Goal: Task Accomplishment & Management: Manage account settings

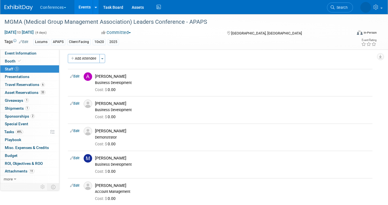
scroll to position [3, 0]
click at [30, 69] on link "5 Staff 5" at bounding box center [29, 69] width 59 height 8
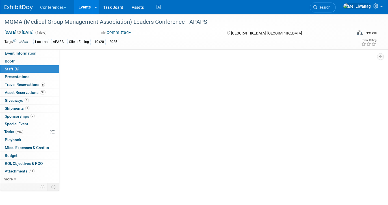
scroll to position [0, 0]
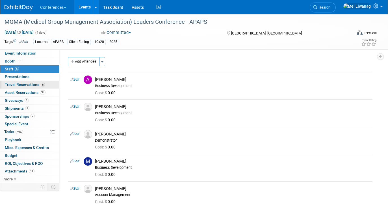
click at [52, 85] on link "6 Travel Reservations 6" at bounding box center [29, 85] width 59 height 8
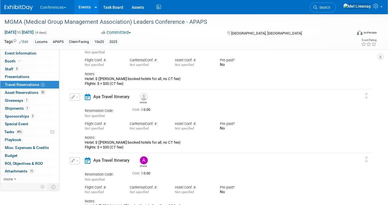
scroll to position [191, 0]
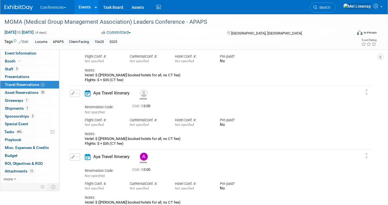
click at [72, 96] on button "button" at bounding box center [75, 93] width 10 height 7
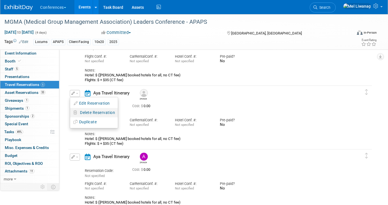
click at [86, 113] on span "Delete Reservation" at bounding box center [97, 112] width 35 height 5
click at [141, 117] on link "Yes" at bounding box center [138, 116] width 16 height 9
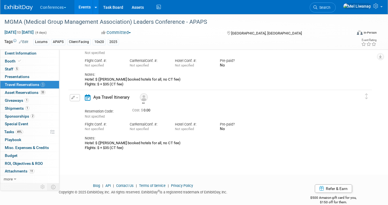
scroll to position [253, 0]
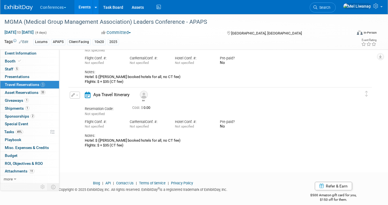
click at [77, 95] on span "button" at bounding box center [77, 95] width 2 height 1
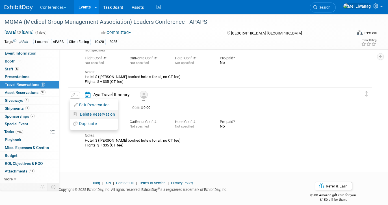
click at [81, 117] on button "Delete Reservation" at bounding box center [94, 114] width 48 height 8
click at [132, 119] on link "Yes" at bounding box center [138, 118] width 16 height 9
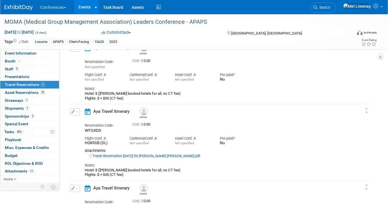
scroll to position [34, 0]
click at [32, 62] on link "Booth" at bounding box center [29, 61] width 59 height 8
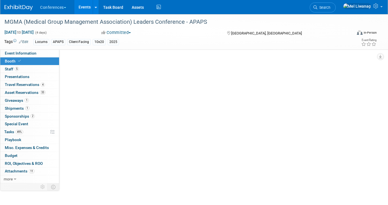
scroll to position [0, 0]
select select "10'x20'"
select select "Yes"
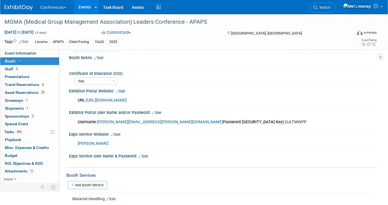
scroll to position [73, 0]
click at [126, 99] on link "[URL][DOMAIN_NAME]" at bounding box center [106, 100] width 40 height 5
click at [216, 124] on div "Username: [PERSON_NAME][EMAIL_ADDRESS][PERSON_NAME][DOMAIN_NAME] Password [SECU…" at bounding box center [195, 122] width 243 height 11
click at [210, 120] on div "Username: [PERSON_NAME][EMAIL_ADDRESS][PERSON_NAME][DOMAIN_NAME] Password [SECU…" at bounding box center [195, 122] width 243 height 11
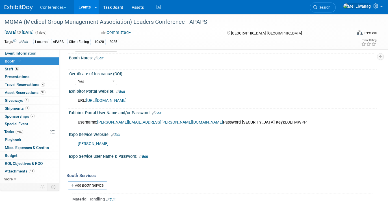
copy div "DJLTMWPP"
